Goal: Information Seeking & Learning: Learn about a topic

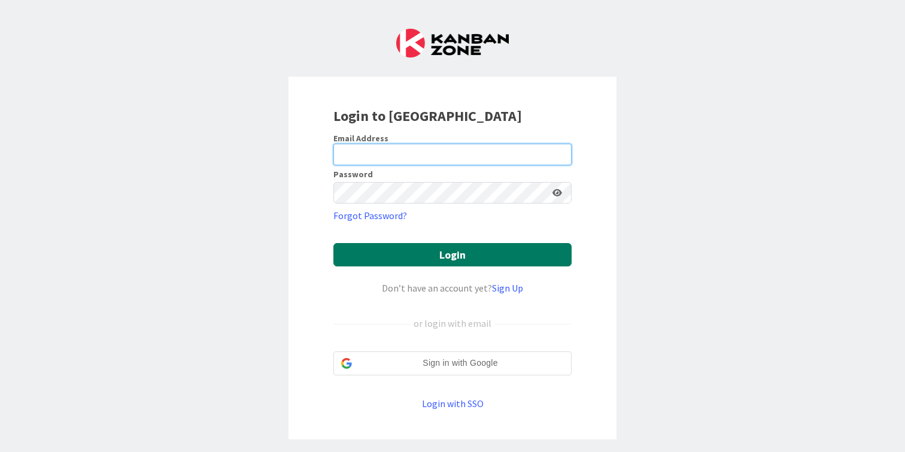
type input "[PERSON_NAME][EMAIL_ADDRESS][DOMAIN_NAME]"
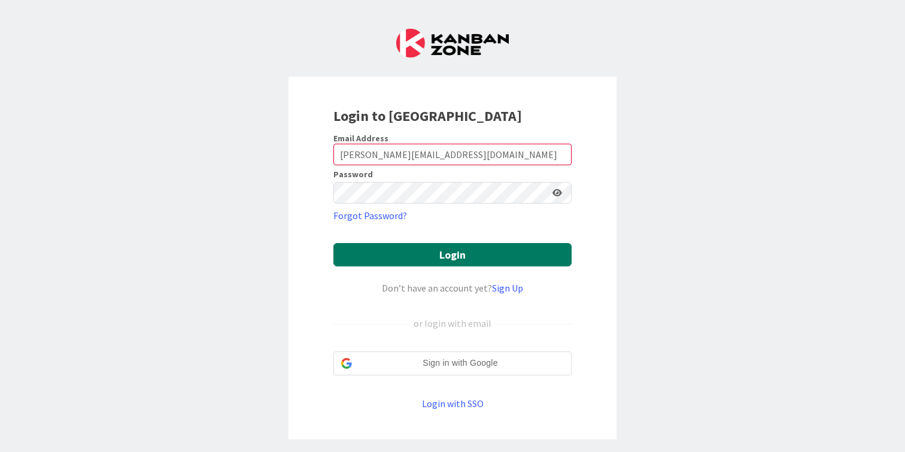
click at [478, 250] on button "Login" at bounding box center [453, 254] width 238 height 23
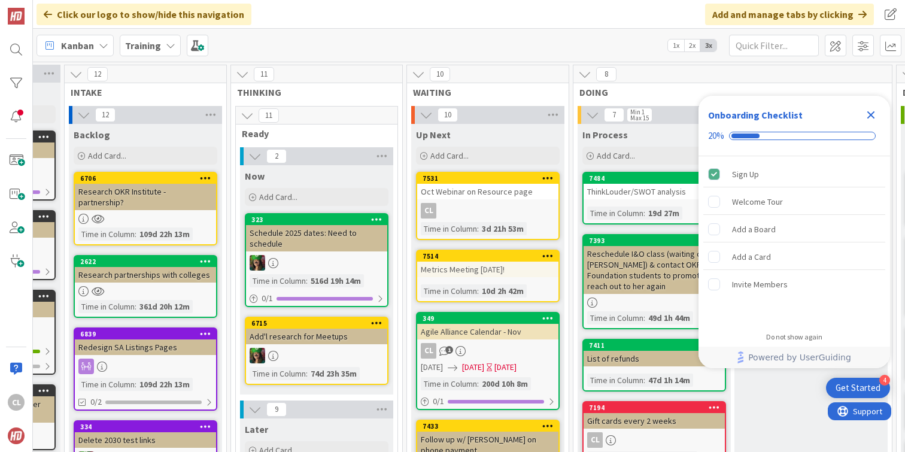
click at [162, 52] on div "Training" at bounding box center [150, 46] width 61 height 22
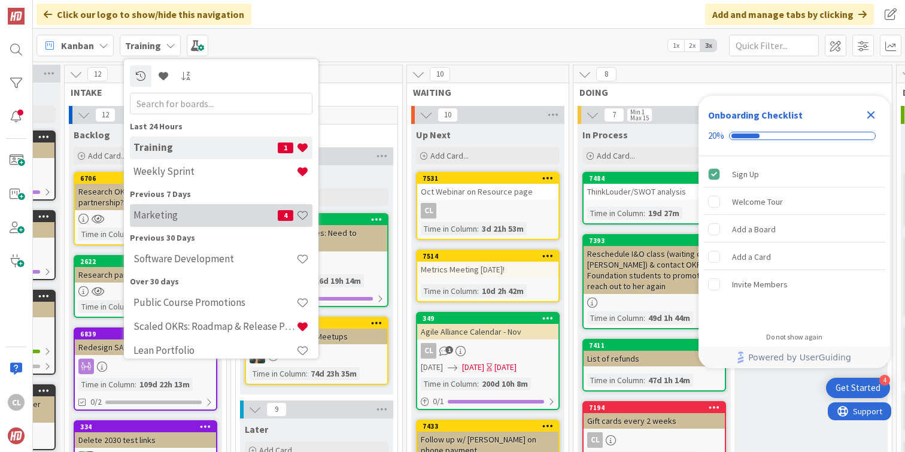
click at [181, 219] on h4 "Marketing" at bounding box center [206, 215] width 144 height 12
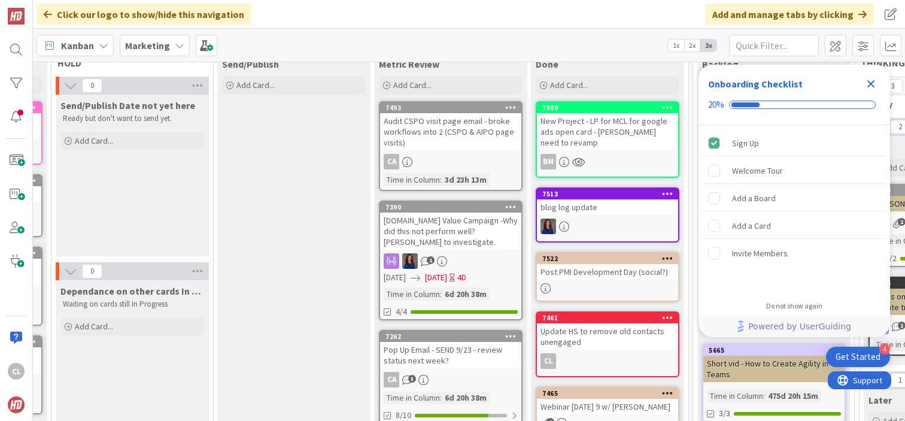
scroll to position [71, 784]
click at [460, 145] on div "Audit CSPO visit page email - broke workflows into 2 (CSPO & AIPO page visits)" at bounding box center [451, 131] width 141 height 37
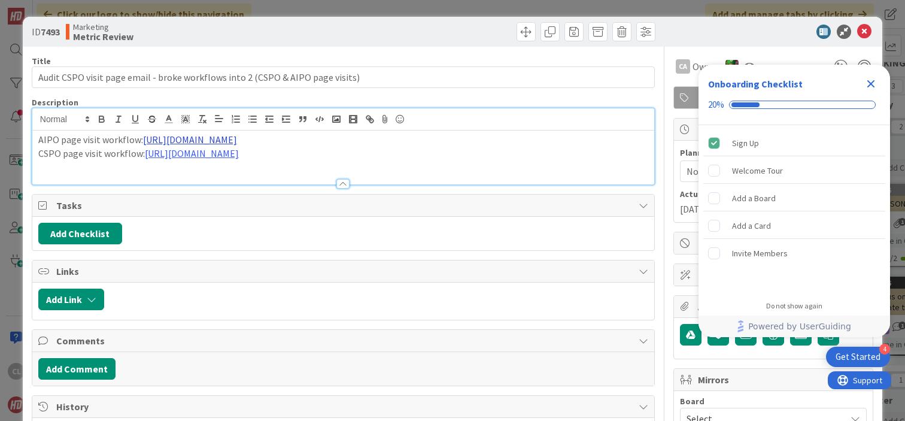
click at [270, 128] on div "AIPO page visit workflow: [URL][DOMAIN_NAME] CSPO page visit workflow: [URL][DO…" at bounding box center [343, 146] width 622 height 76
click at [132, 150] on p "CSPO page visit workflow: [URL][DOMAIN_NAME]" at bounding box center [343, 154] width 610 height 14
click at [189, 153] on link "[URL][DOMAIN_NAME]" at bounding box center [192, 153] width 94 height 12
click at [128, 147] on p "CSPO page visit workflow: [URL][DOMAIN_NAME]" at bounding box center [343, 154] width 610 height 14
click at [236, 140] on link "[URL][DOMAIN_NAME]" at bounding box center [190, 140] width 94 height 12
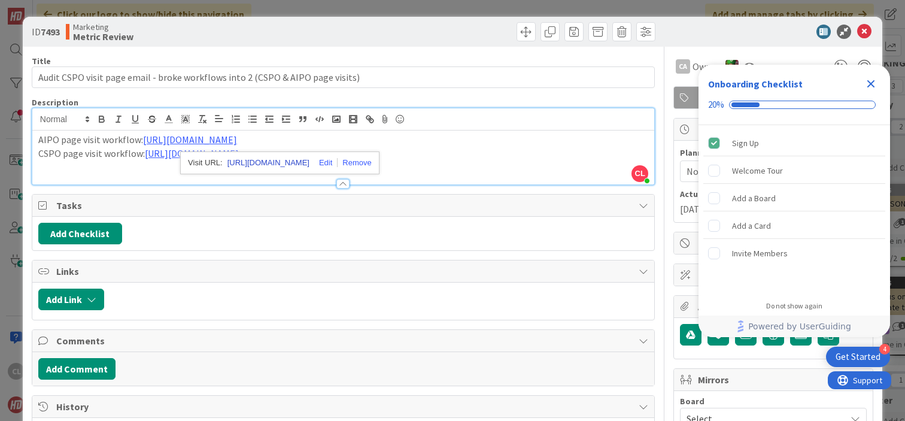
click at [254, 163] on link "[URL][DOMAIN_NAME]" at bounding box center [269, 163] width 82 height 16
click at [860, 28] on icon at bounding box center [864, 32] width 14 height 14
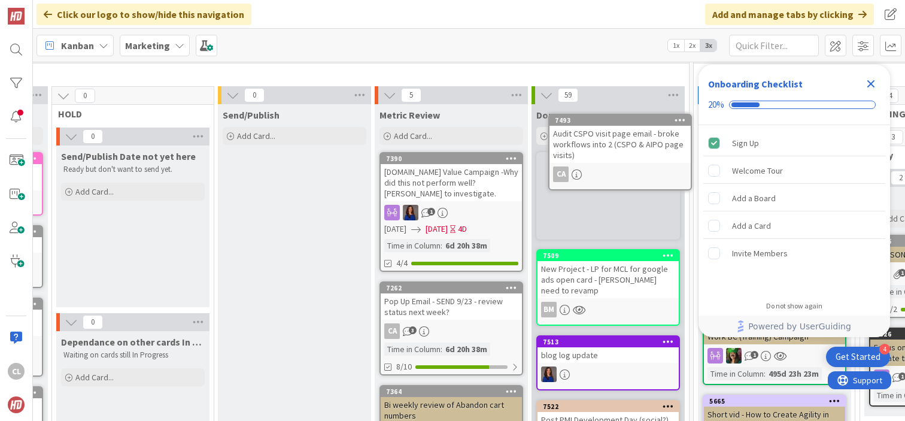
scroll to position [0, 784]
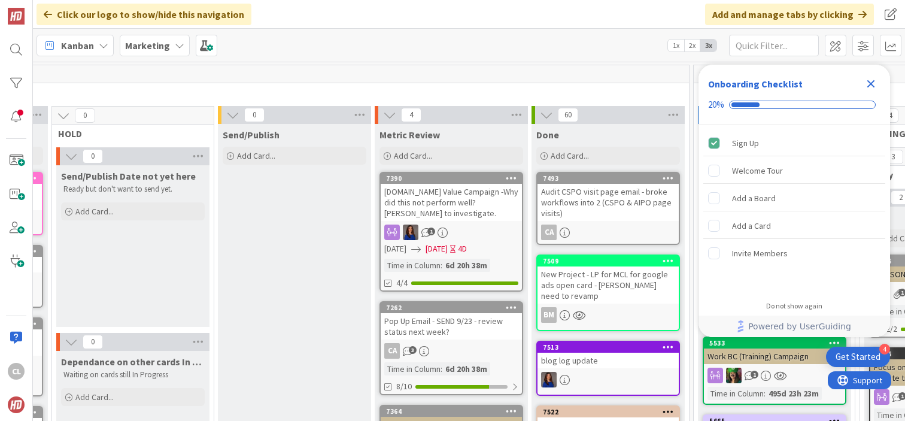
click at [464, 204] on div "[DOMAIN_NAME] Value Campaign -Why did this not perform well? [PERSON_NAME] to i…" at bounding box center [451, 202] width 141 height 37
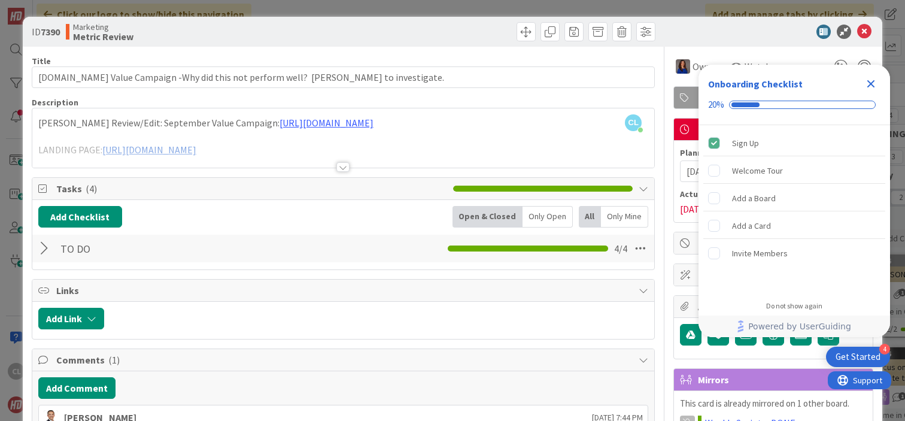
click at [301, 146] on div at bounding box center [343, 152] width 622 height 31
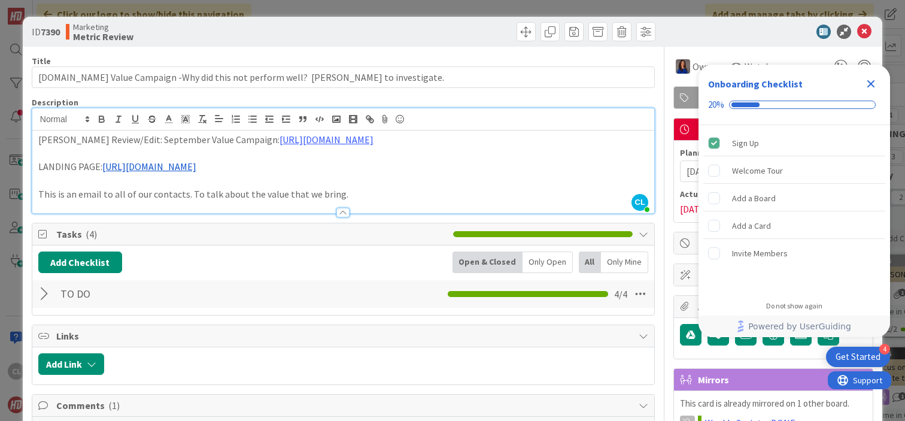
click at [351, 201] on p "This is an email to all of our contacts. To talk about the value that we bring." at bounding box center [343, 194] width 610 height 14
click at [866, 36] on icon at bounding box center [864, 32] width 14 height 14
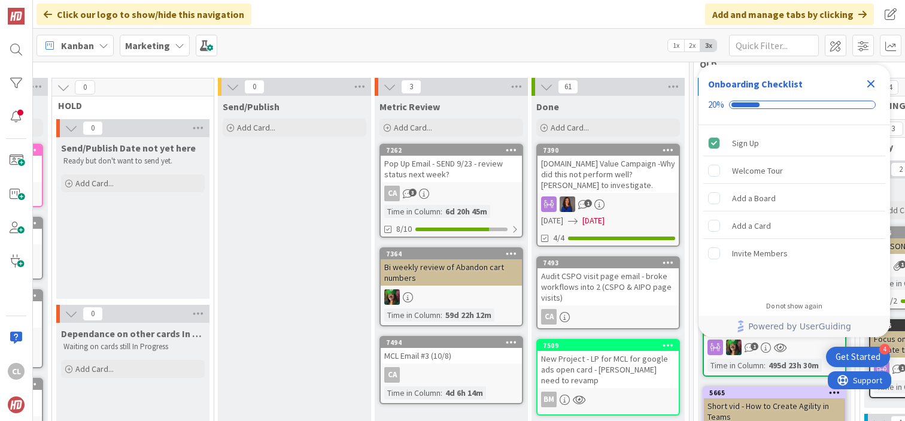
scroll to position [50, 784]
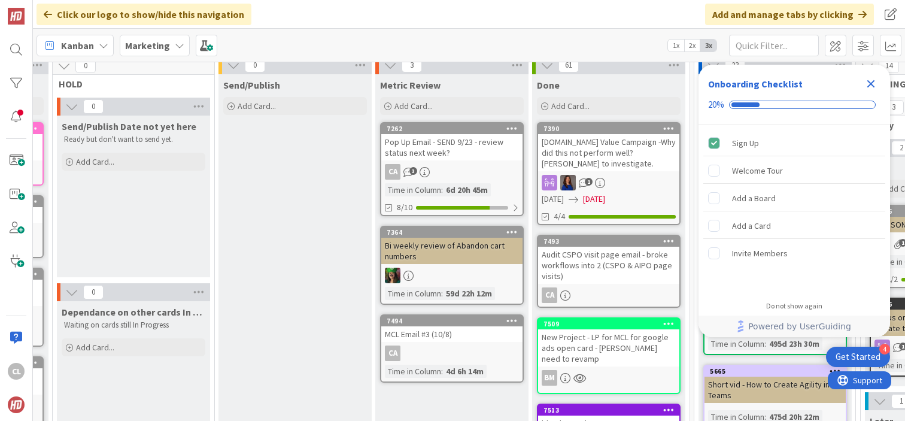
click at [467, 160] on div "Pop Up Email - SEND 9/23 - review status next week?" at bounding box center [451, 147] width 141 height 26
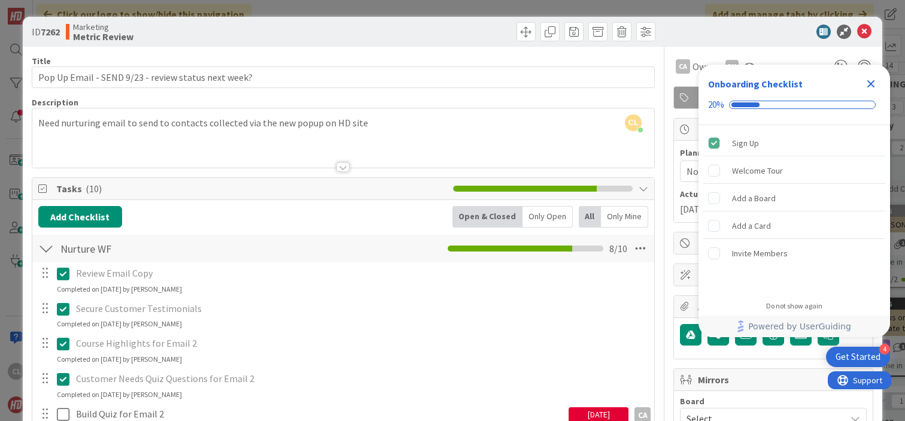
click at [872, 83] on icon "Close Checklist" at bounding box center [872, 84] width 8 height 8
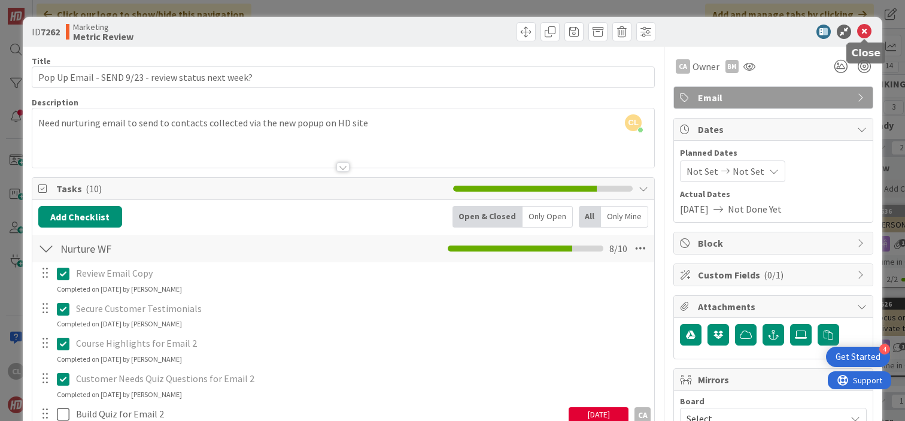
click at [865, 34] on icon at bounding box center [864, 32] width 14 height 14
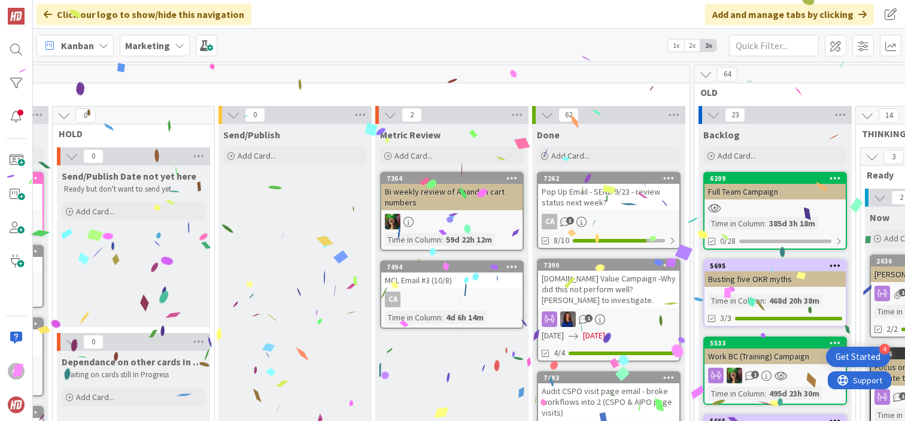
click at [471, 192] on div "Bi weekly review of Abandon cart numbers" at bounding box center [451, 197] width 141 height 26
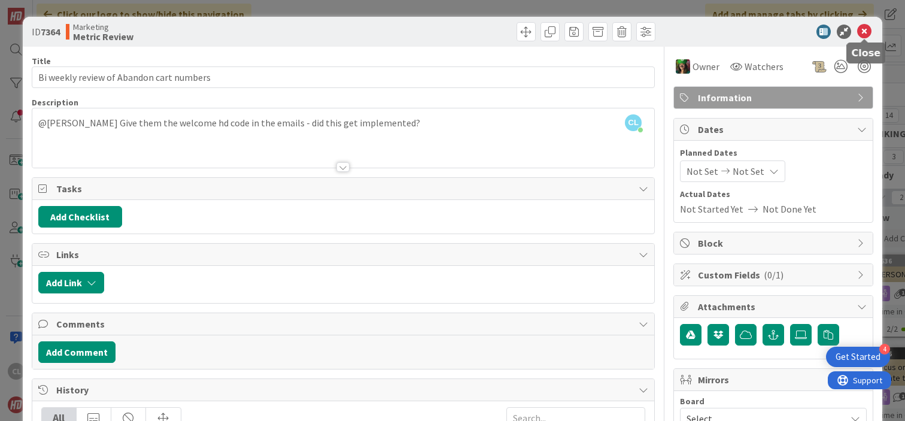
click at [862, 32] on icon at bounding box center [864, 32] width 14 height 14
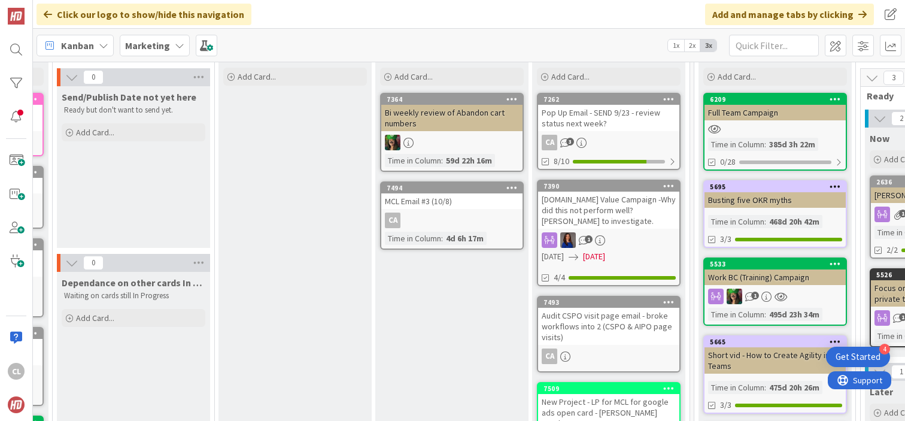
click at [465, 211] on div "7494 MCL Email #3 (10/8) CA Time in Column : 4d 6h 17m" at bounding box center [452, 215] width 144 height 68
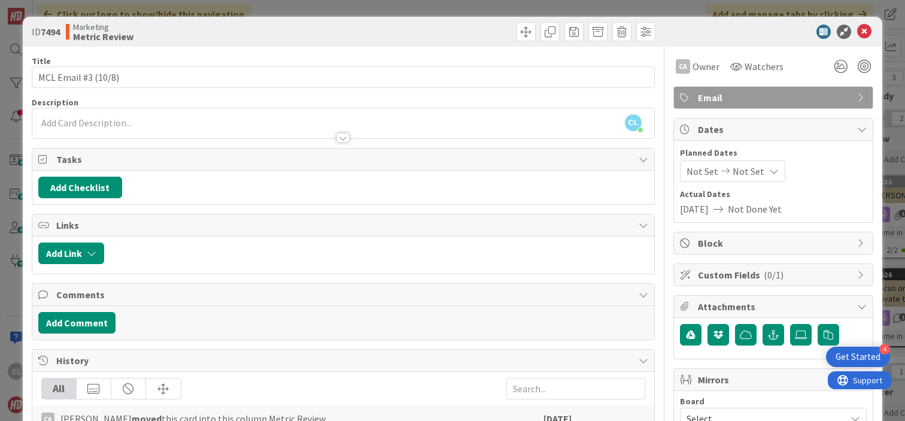
click at [867, 32] on icon at bounding box center [864, 32] width 14 height 14
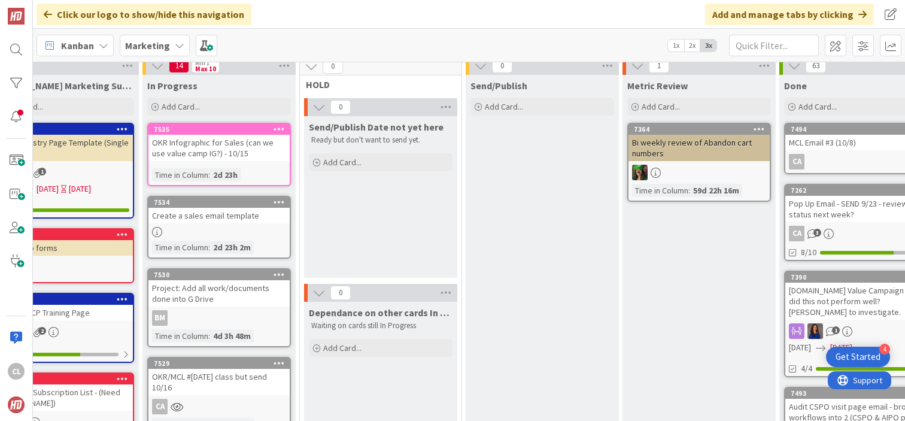
scroll to position [48, 537]
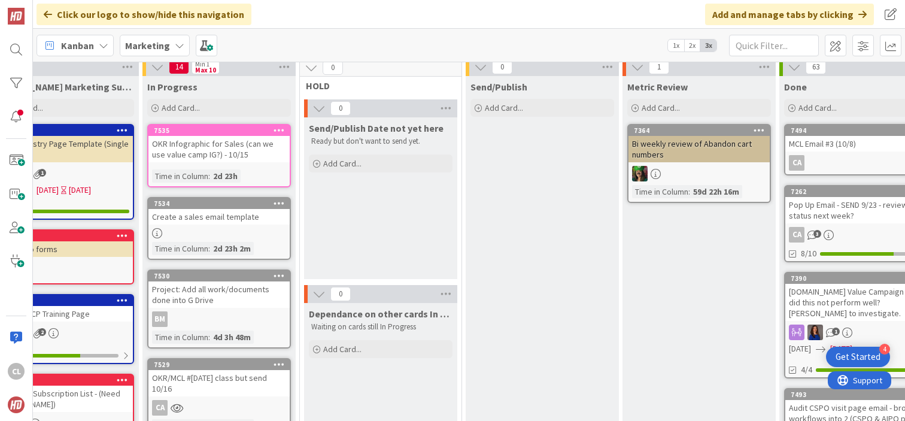
click at [397, 32] on div "Kanban Marketing 1x 2x 3x" at bounding box center [469, 45] width 872 height 33
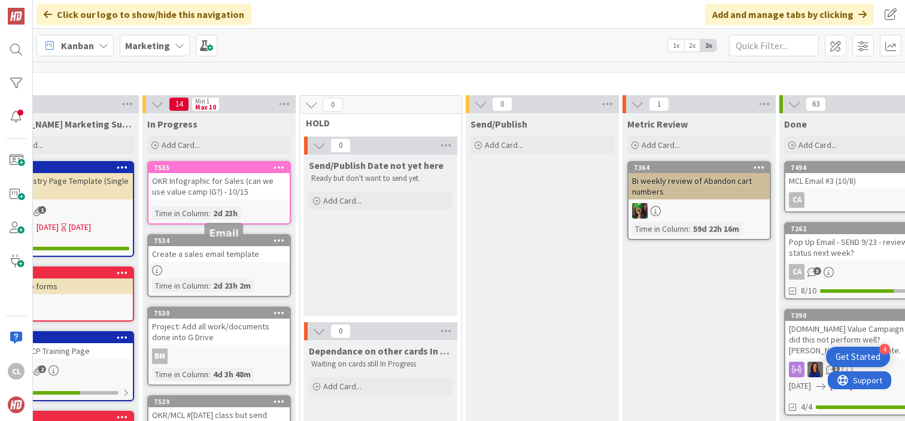
scroll to position [0, 537]
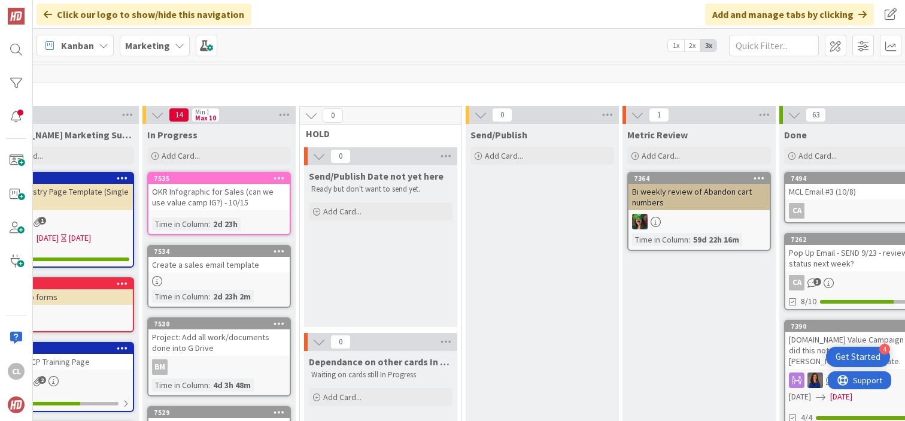
click at [369, 80] on div "90" at bounding box center [302, 74] width 1269 height 18
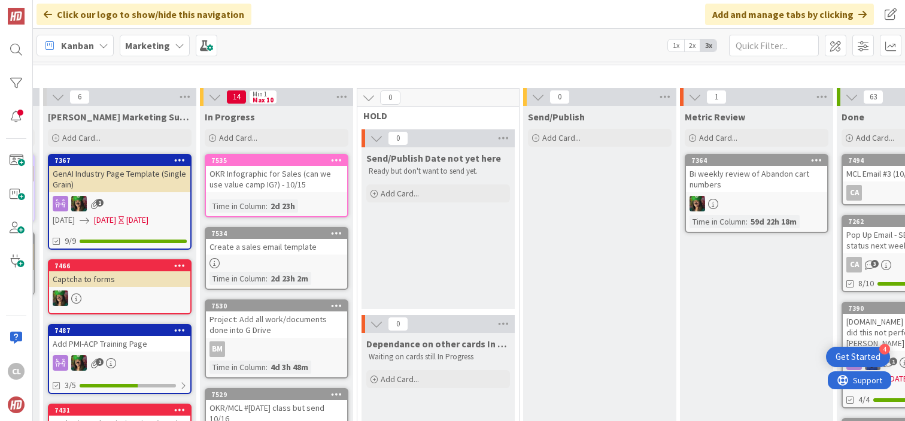
scroll to position [18, 440]
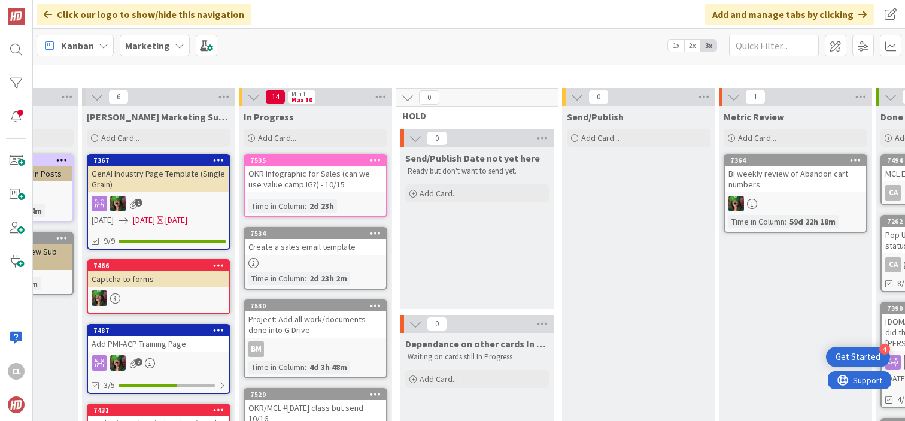
click at [367, 58] on div "Kanban Marketing 1x 2x 3x" at bounding box center [469, 45] width 872 height 33
click at [303, 190] on div "OKR Infographic for Sales (can we use value camp IG?) - 10/15" at bounding box center [315, 179] width 141 height 26
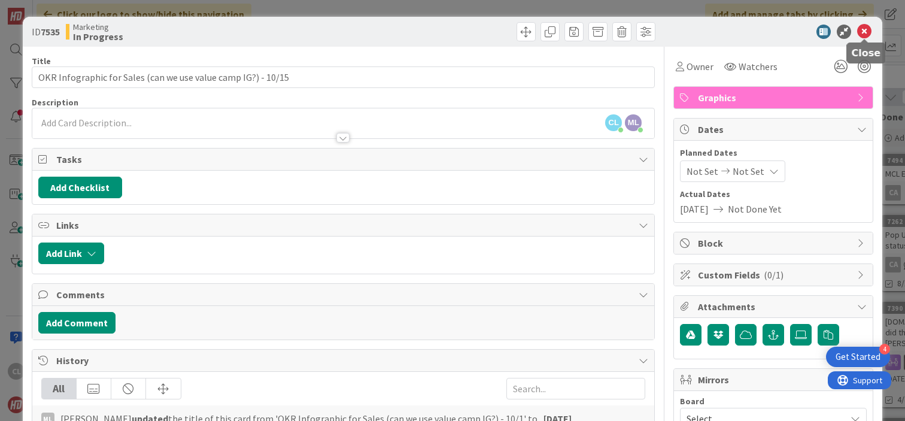
click at [860, 33] on icon at bounding box center [864, 32] width 14 height 14
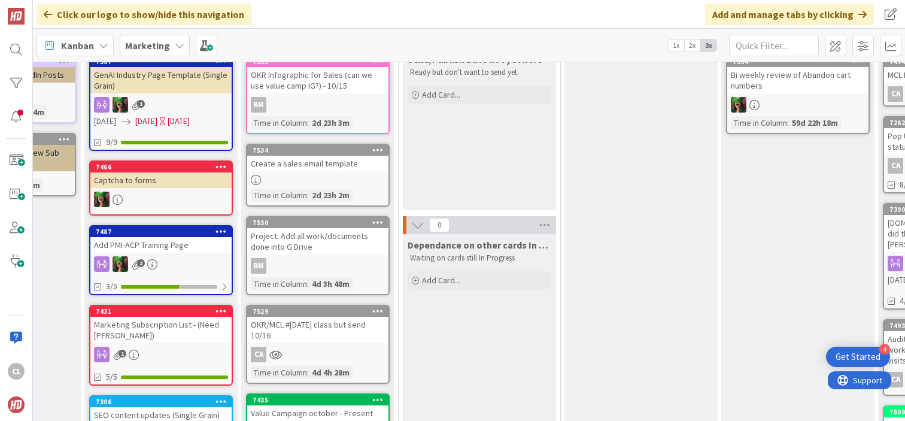
scroll to position [118, 438]
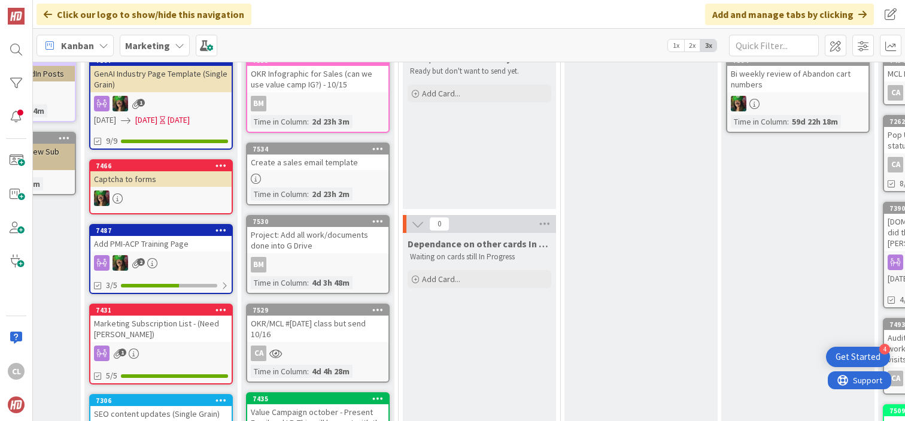
click at [328, 169] on div "Create a sales email template" at bounding box center [317, 162] width 141 height 16
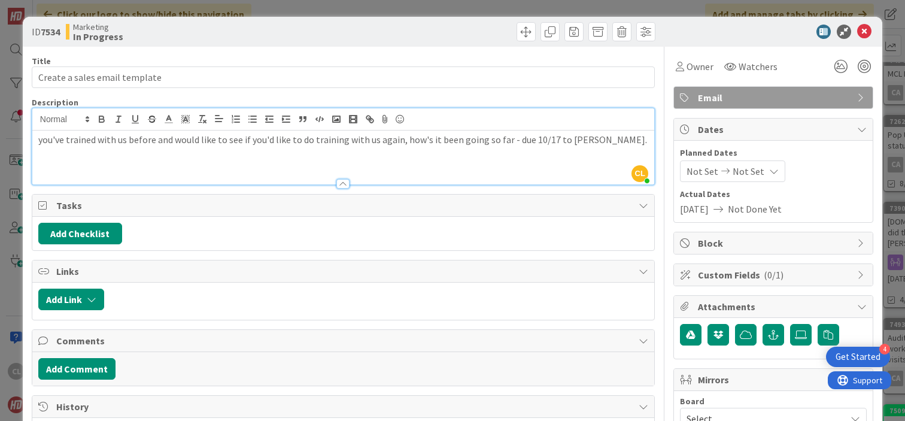
click at [314, 132] on div "you've trained with us before and would like to see if you'd like to do trainin…" at bounding box center [343, 158] width 622 height 54
click at [680, 68] on icon at bounding box center [680, 67] width 8 height 10
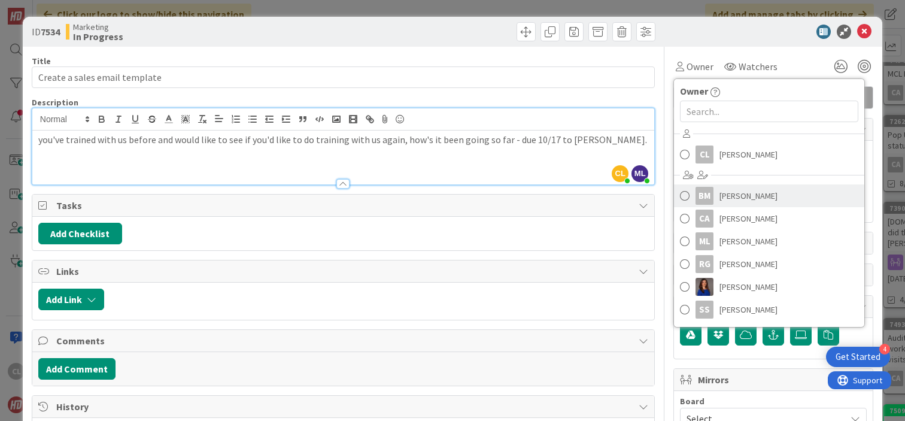
click at [731, 199] on span "[PERSON_NAME]" at bounding box center [749, 196] width 58 height 18
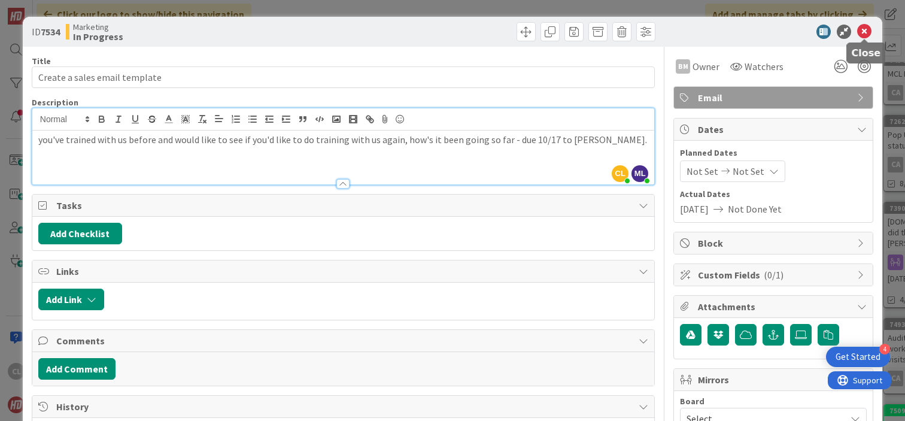
click at [860, 34] on icon at bounding box center [864, 32] width 14 height 14
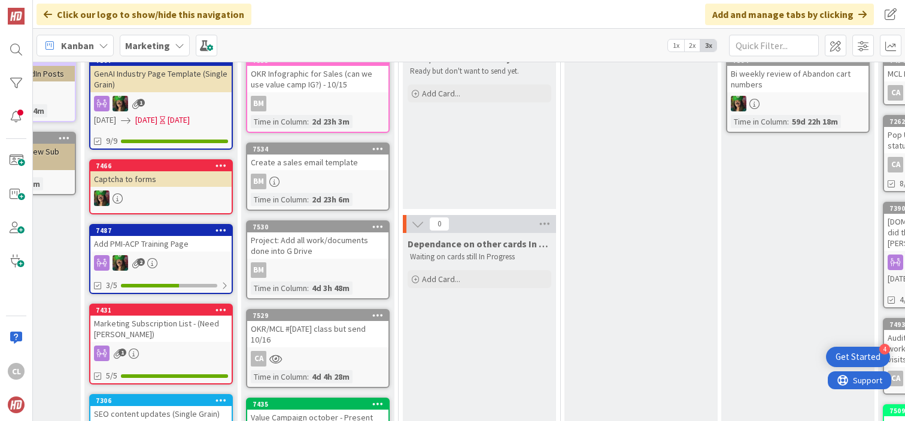
click at [305, 163] on div "Create a sales email template" at bounding box center [317, 162] width 141 height 16
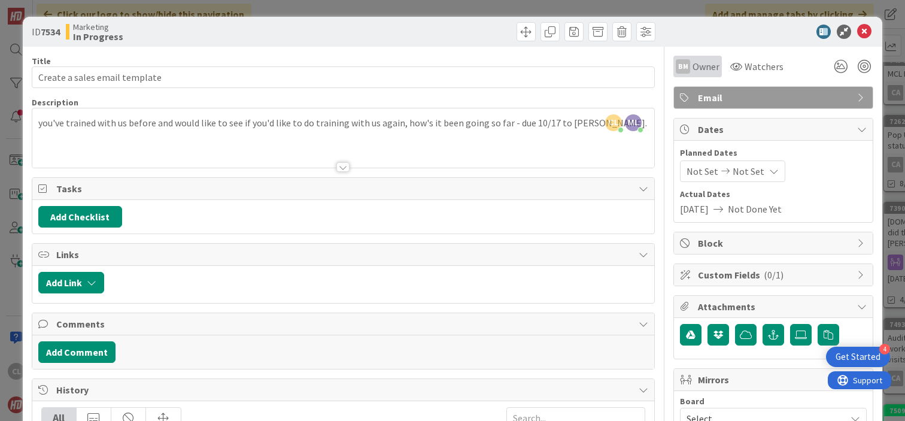
click at [702, 68] on span "Owner" at bounding box center [706, 66] width 27 height 14
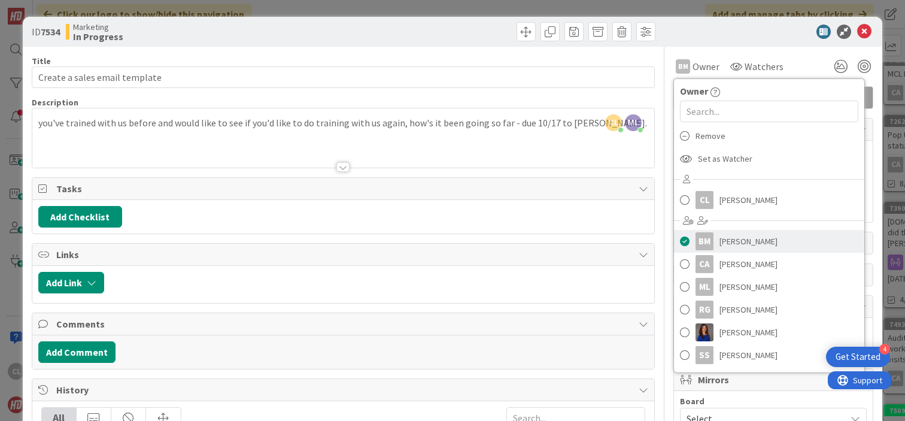
click at [685, 243] on span at bounding box center [685, 241] width 10 height 18
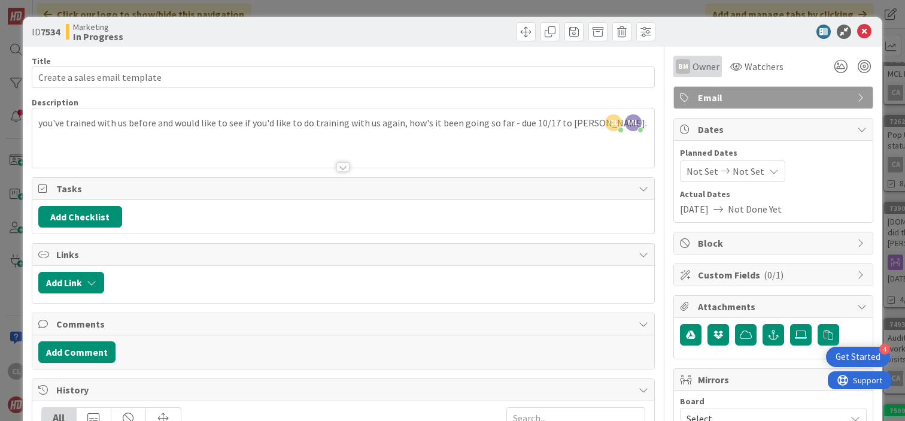
click at [696, 69] on span "Owner" at bounding box center [706, 66] width 27 height 14
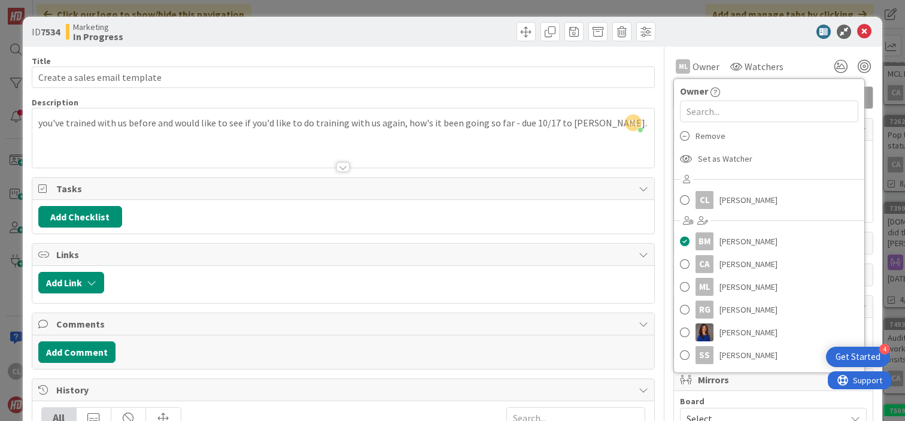
click at [715, 41] on div "ID 7534 Marketing In Progress" at bounding box center [453, 32] width 860 height 30
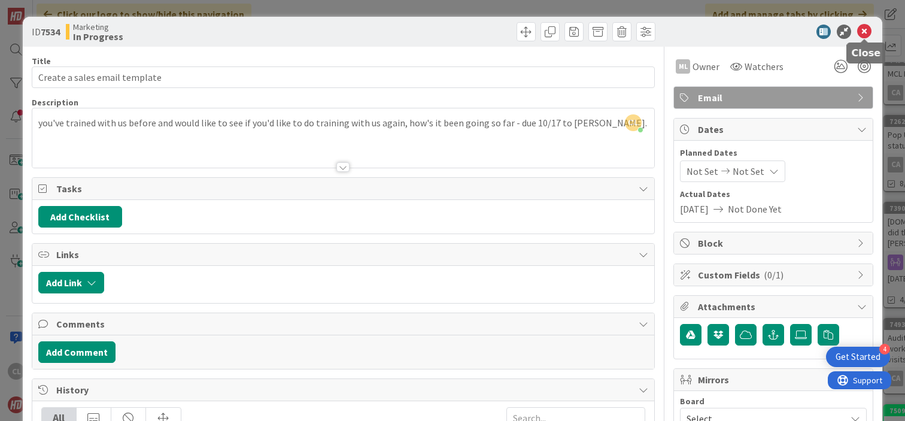
click at [865, 28] on icon at bounding box center [864, 32] width 14 height 14
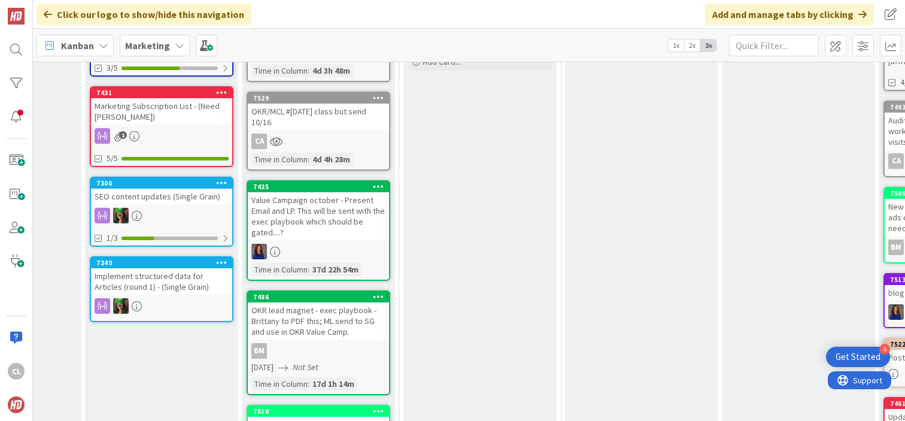
scroll to position [336, 437]
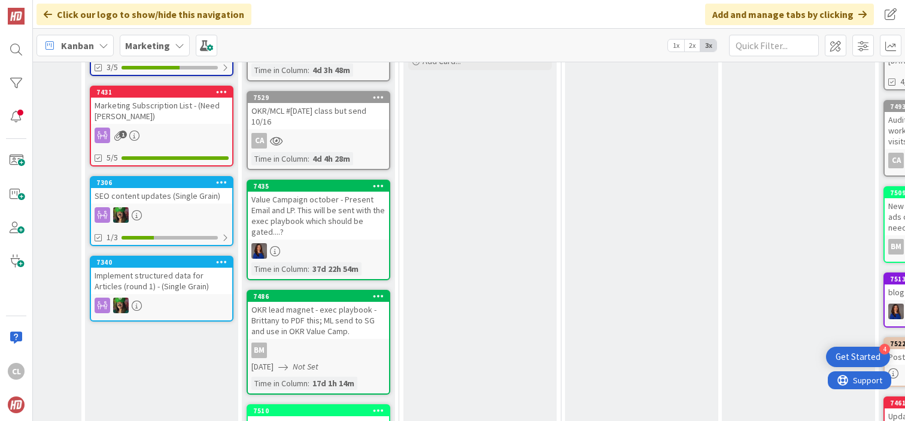
click at [318, 214] on div "Value Campaign october - Present Email and LP. This will be sent with the exec …" at bounding box center [318, 216] width 141 height 48
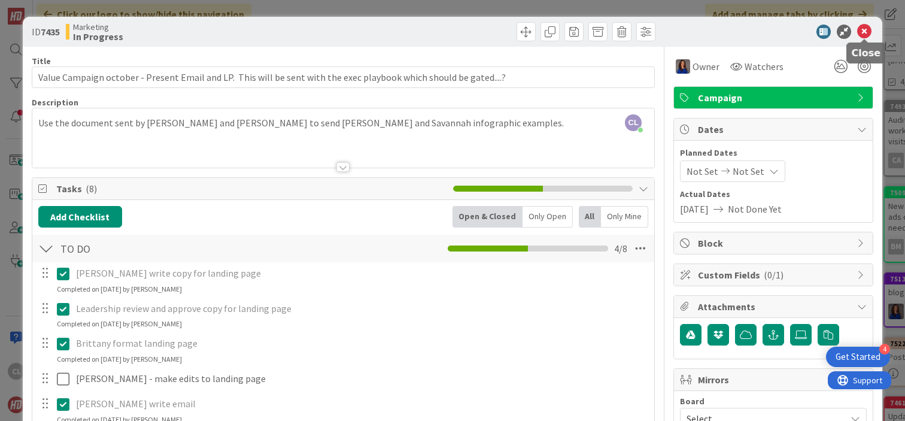
click at [860, 29] on icon at bounding box center [864, 32] width 14 height 14
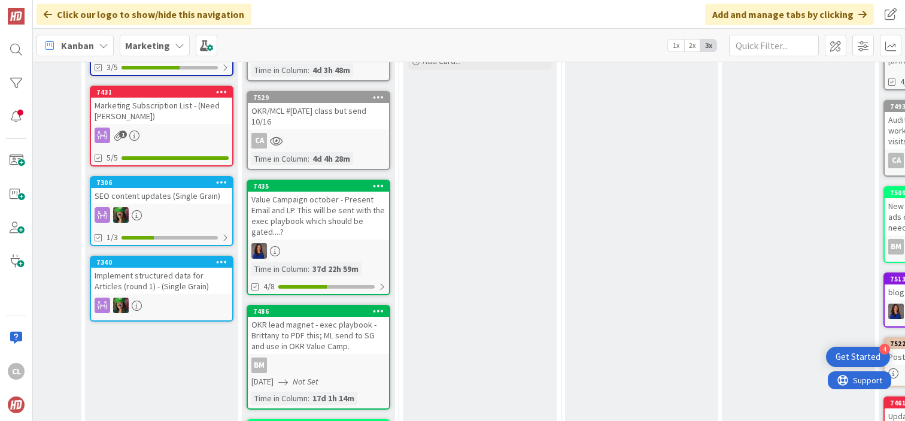
click at [316, 209] on div "Value Campaign october - Present Email and LP. This will be sent with the exec …" at bounding box center [318, 216] width 141 height 48
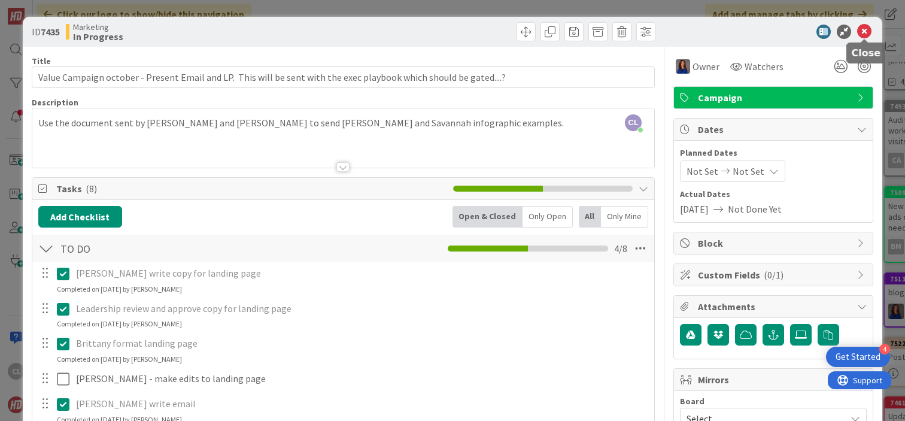
click at [859, 35] on icon at bounding box center [864, 32] width 14 height 14
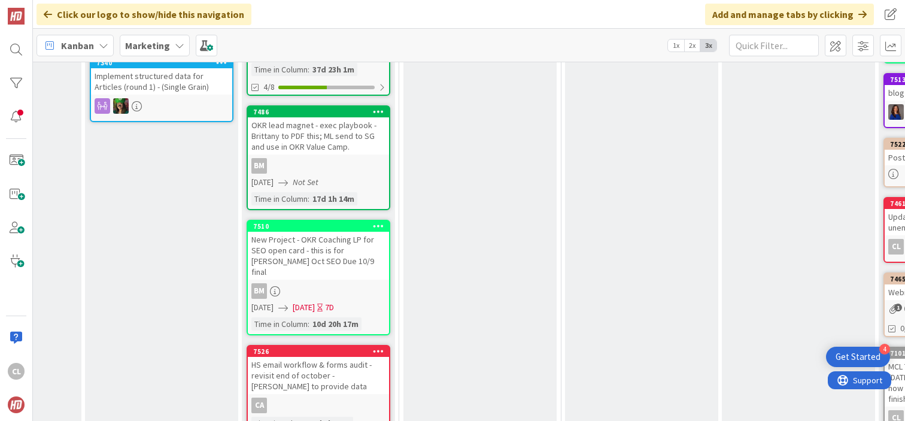
scroll to position [533, 437]
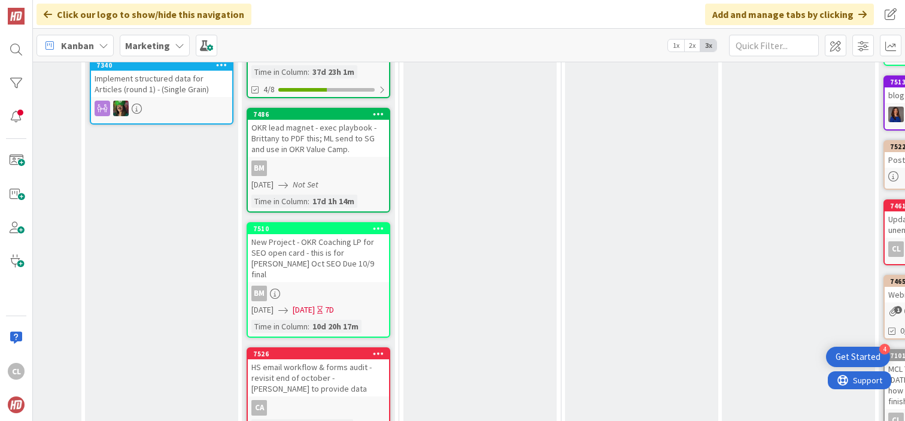
click at [323, 148] on div "OKR lead magnet - exec playbook - Brittany to PDF this; ML send to SG and use i…" at bounding box center [318, 138] width 141 height 37
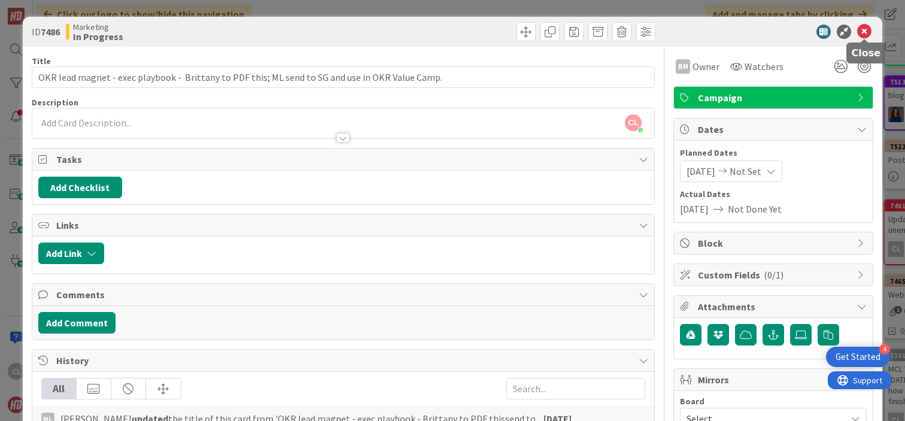
click at [864, 35] on icon at bounding box center [864, 32] width 14 height 14
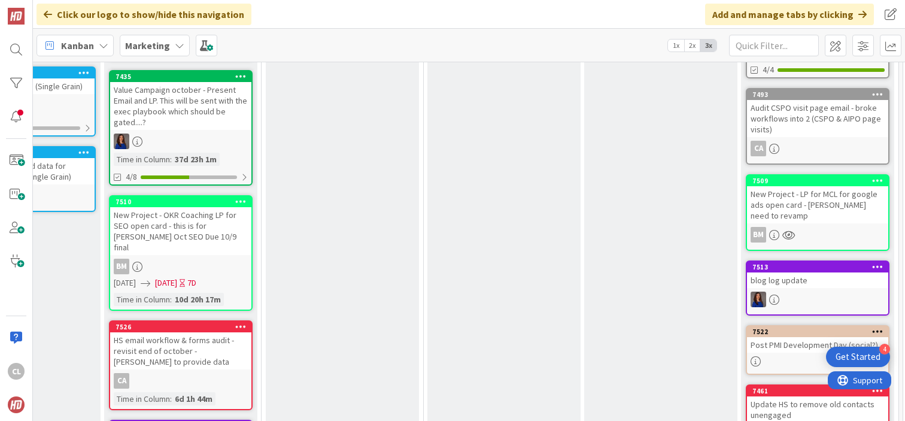
scroll to position [441, 575]
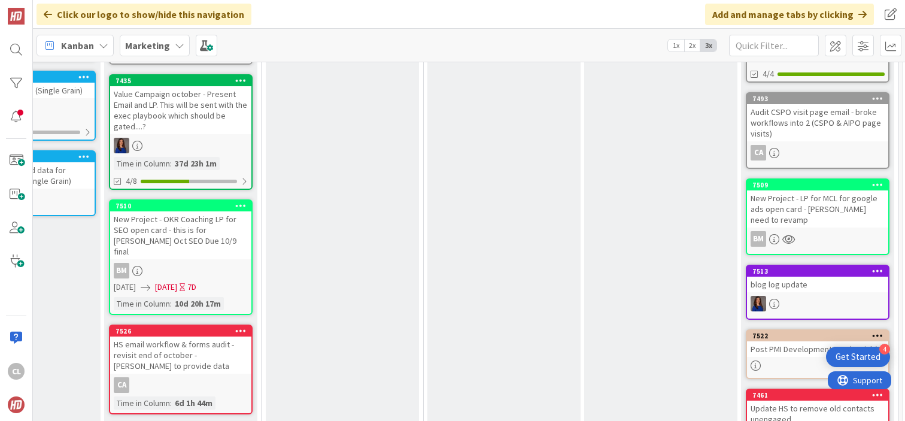
click at [190, 249] on div "7510 New Project - OKR Coaching LP for SEO open card - this is for [PERSON_NAME…" at bounding box center [181, 257] width 144 height 116
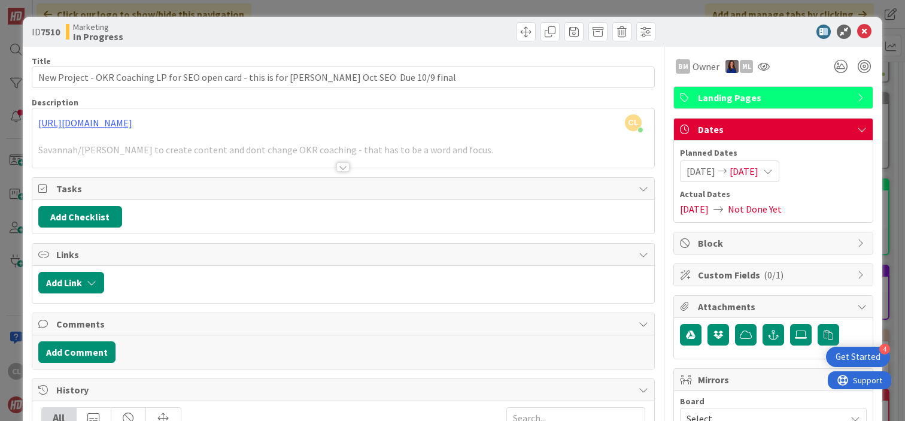
click at [315, 142] on div at bounding box center [343, 152] width 622 height 31
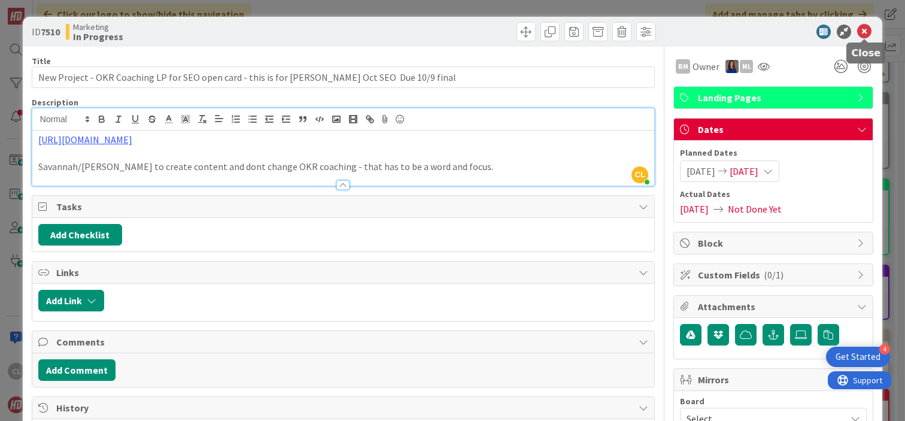
click at [869, 32] on icon at bounding box center [864, 32] width 14 height 14
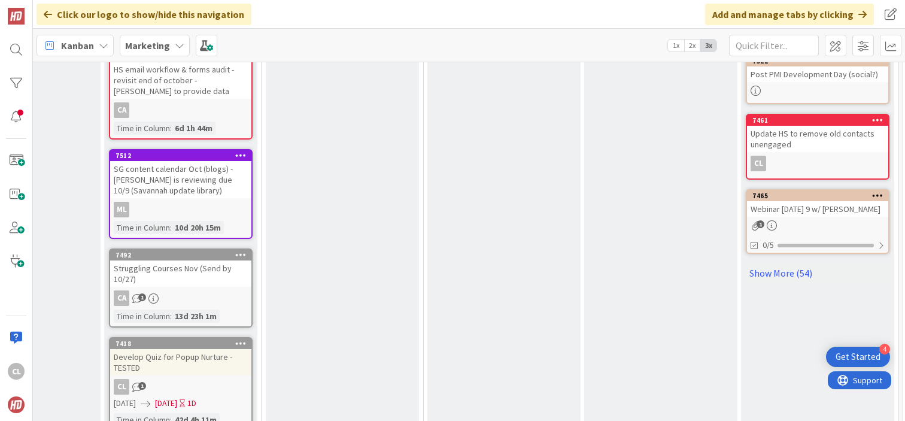
scroll to position [768, 575]
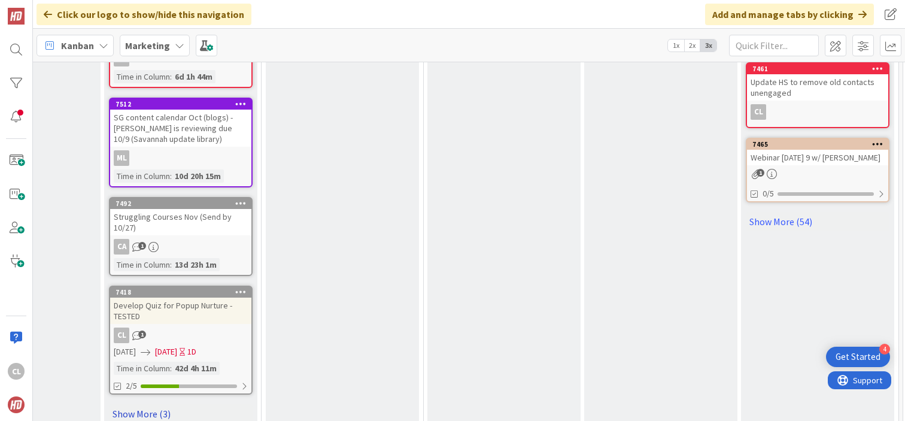
click at [149, 404] on link "Show More (3)" at bounding box center [181, 413] width 144 height 19
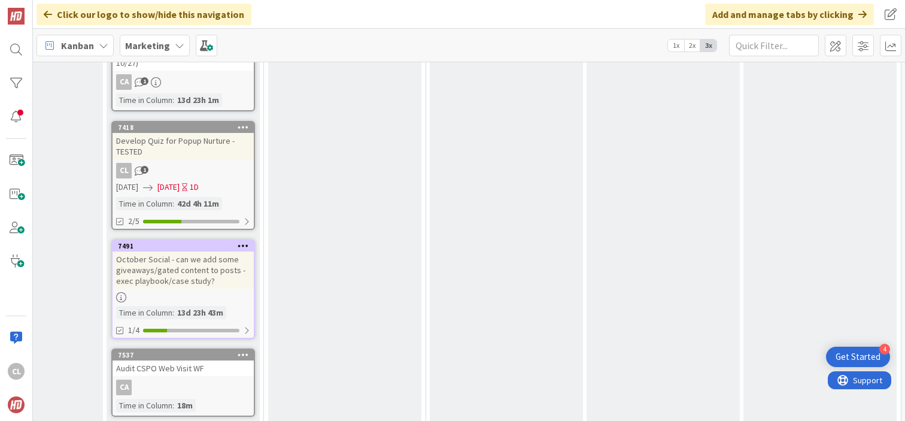
scroll to position [932, 571]
click at [184, 143] on div "Develop Quiz for Popup Nurture - TESTED" at bounding box center [184, 146] width 141 height 26
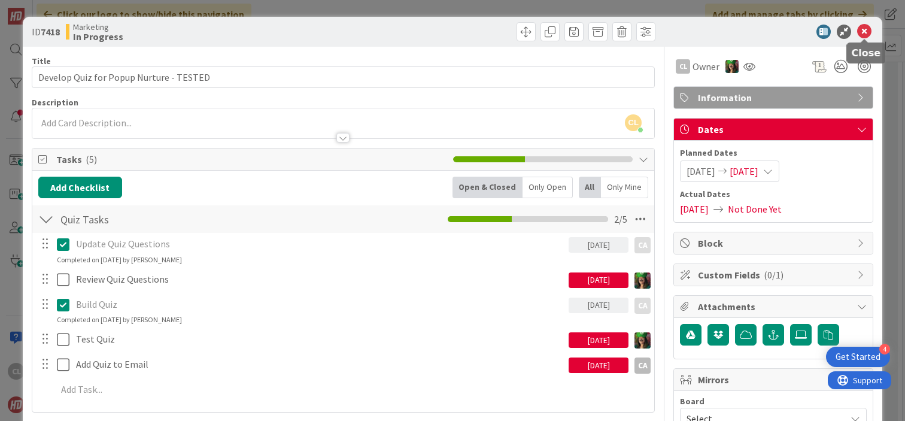
click at [867, 31] on icon at bounding box center [864, 32] width 14 height 14
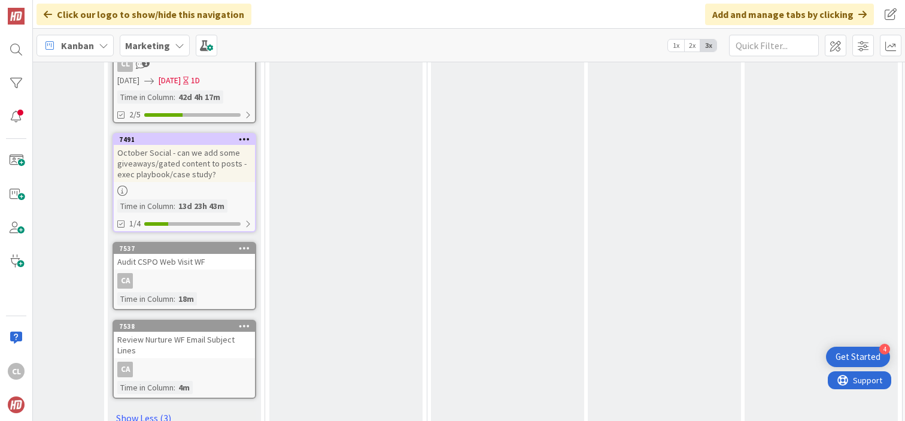
scroll to position [1057, 571]
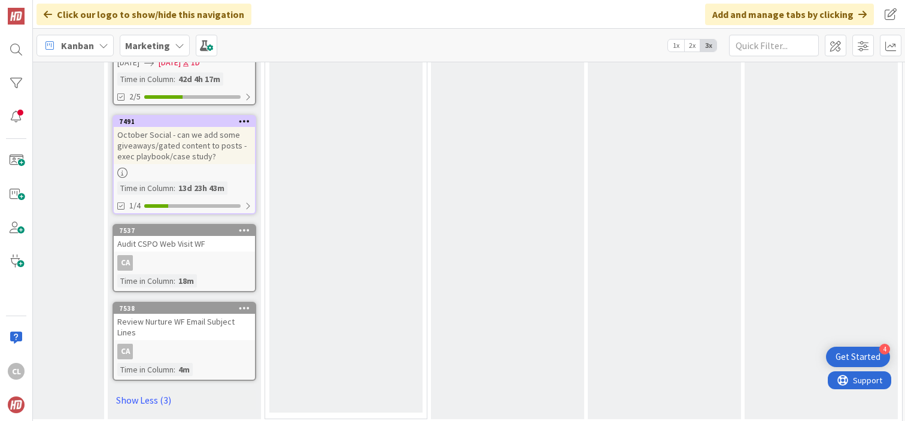
click at [198, 150] on div "October Social - can we add some giveaways/gated content to posts - exec playbo…" at bounding box center [184, 145] width 141 height 37
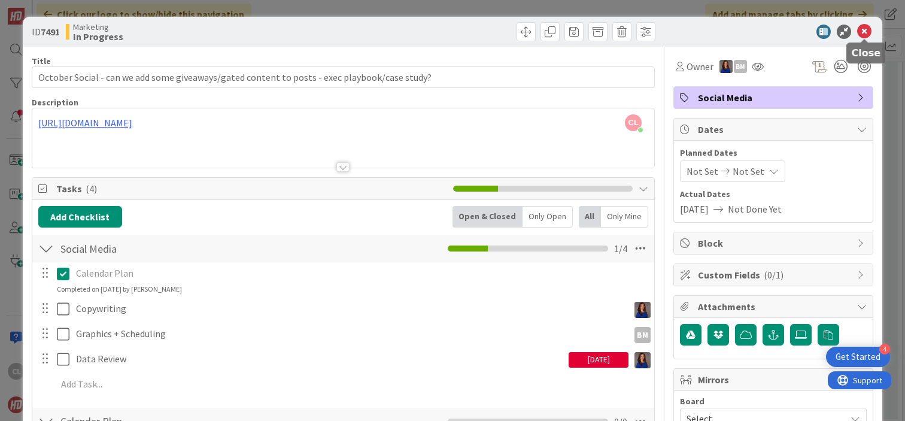
click at [868, 28] on icon at bounding box center [864, 32] width 14 height 14
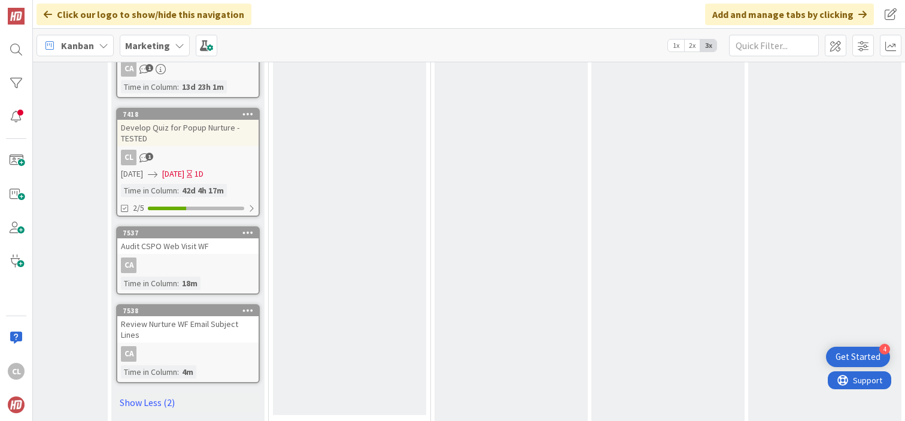
scroll to position [948, 568]
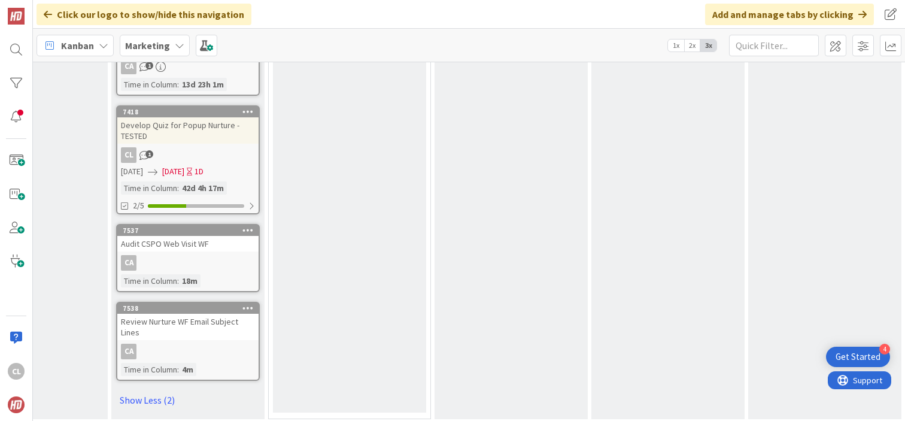
click at [170, 274] on div "Time in Column" at bounding box center [149, 280] width 56 height 13
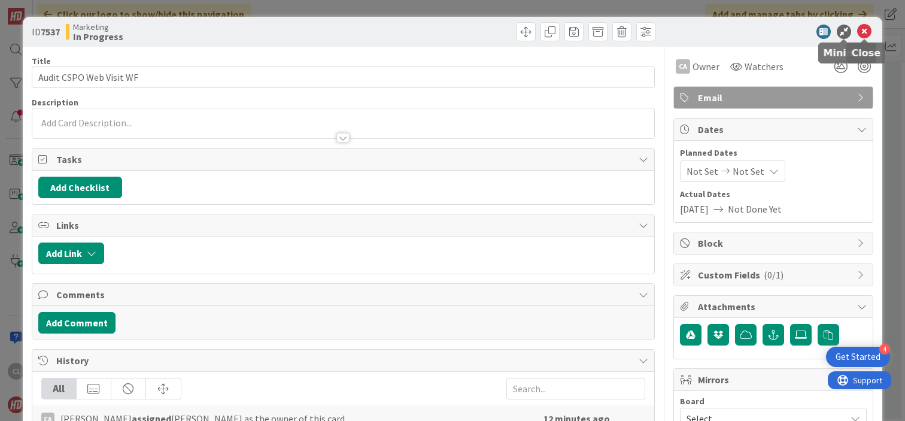
click at [864, 35] on icon at bounding box center [864, 32] width 14 height 14
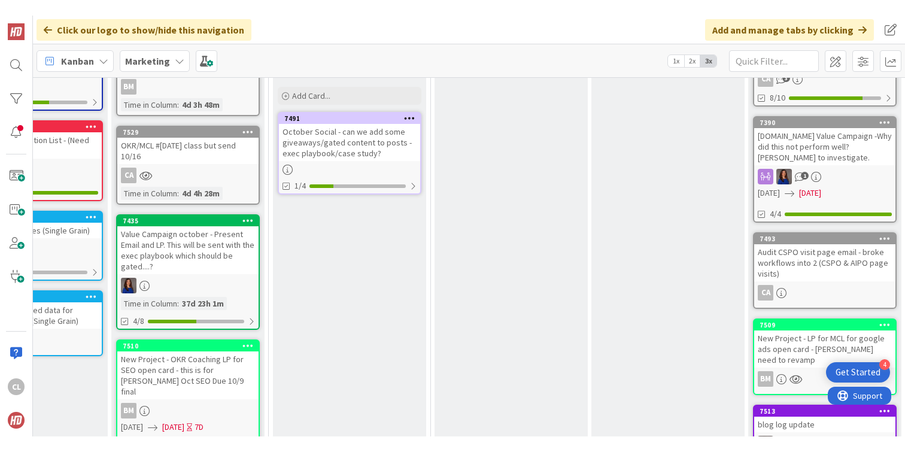
scroll to position [0, 568]
